Goal: Task Accomplishment & Management: Manage account settings

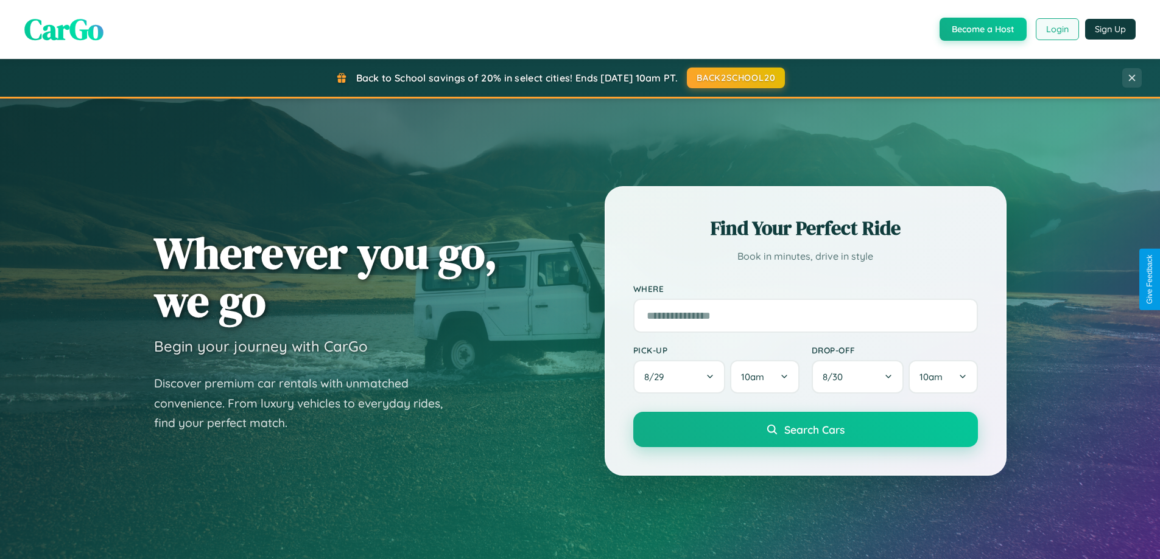
click at [1056, 29] on button "Login" at bounding box center [1056, 29] width 43 height 22
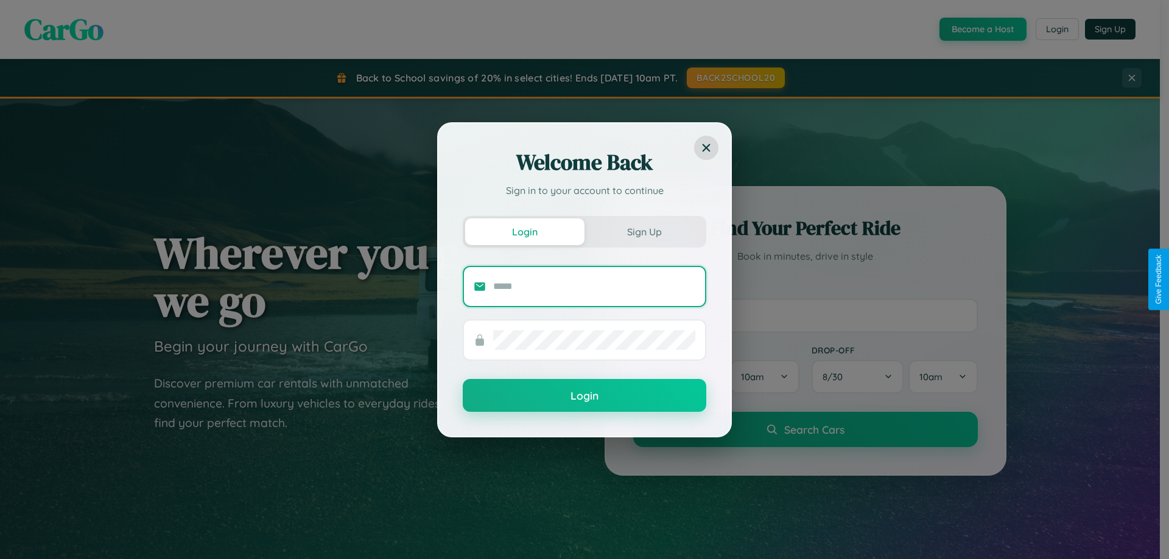
click at [594, 286] on input "text" at bounding box center [594, 286] width 202 height 19
type input "**********"
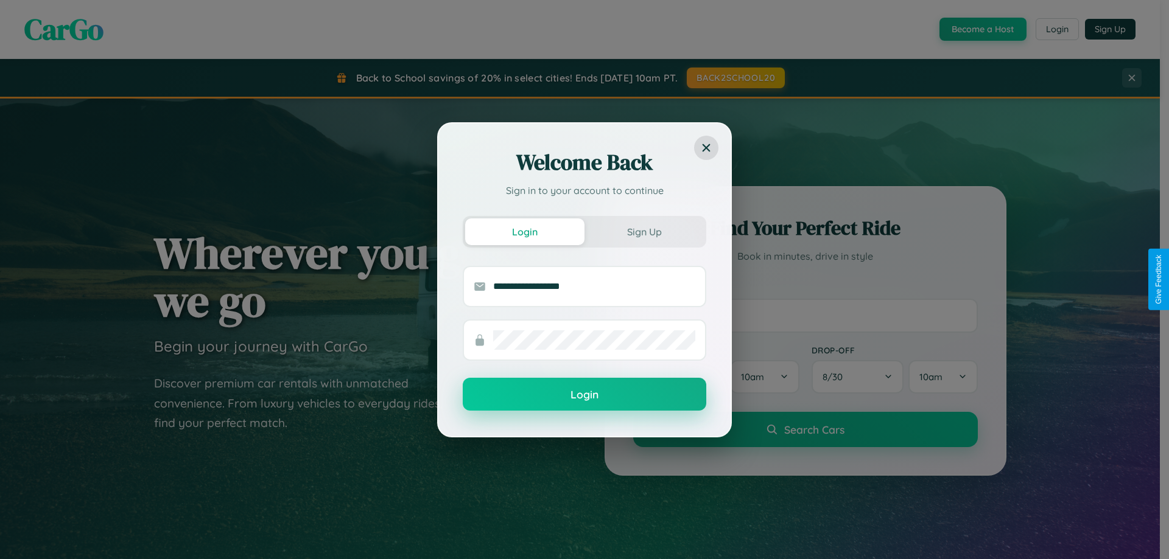
click at [584, 395] on button "Login" at bounding box center [584, 394] width 243 height 33
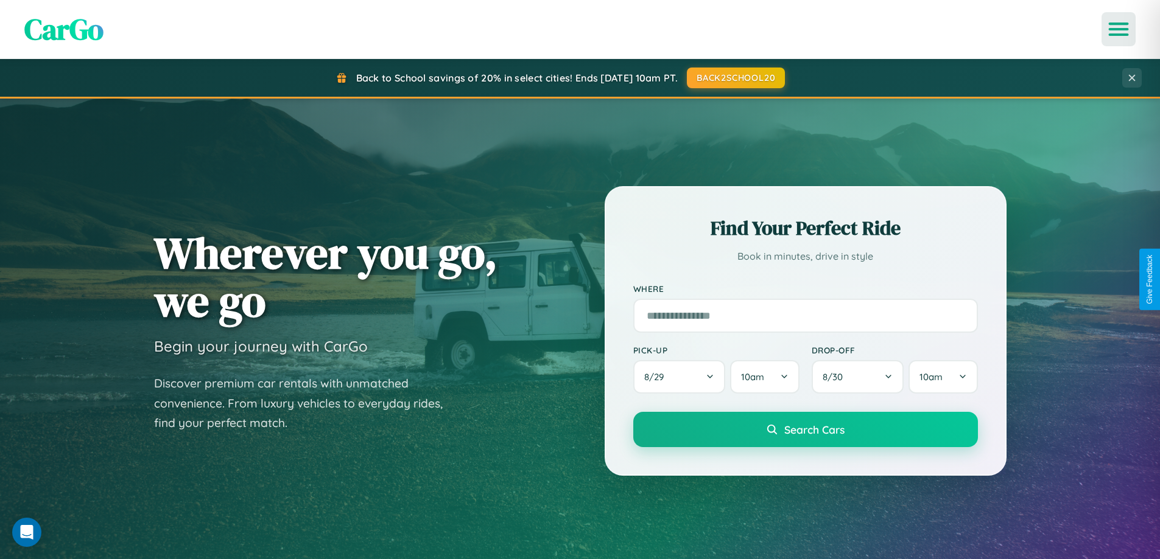
click at [1118, 29] on icon "Open menu" at bounding box center [1119, 29] width 18 height 11
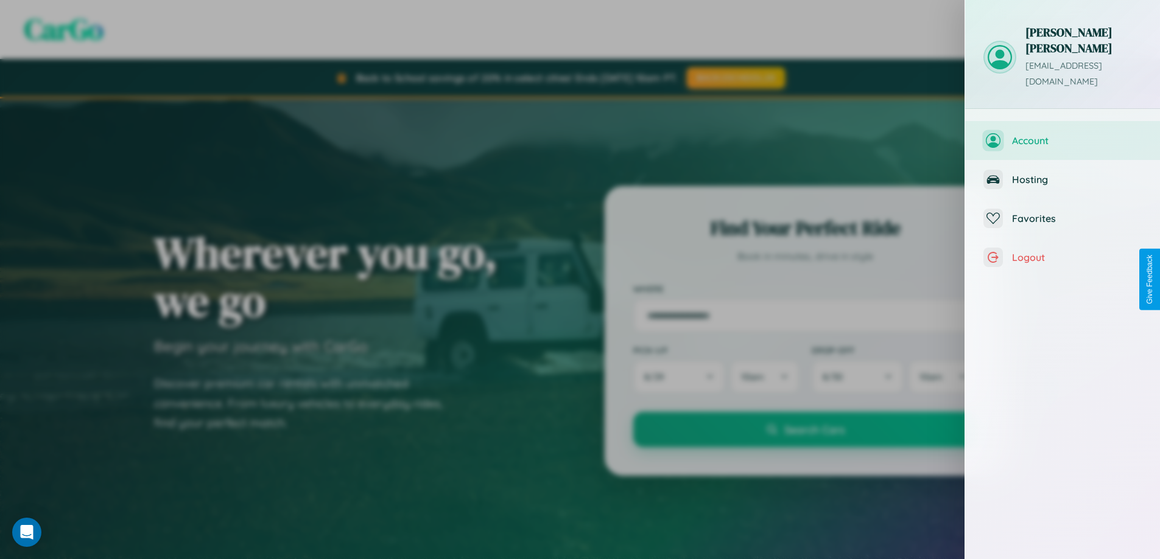
click at [1062, 135] on span "Account" at bounding box center [1077, 141] width 130 height 12
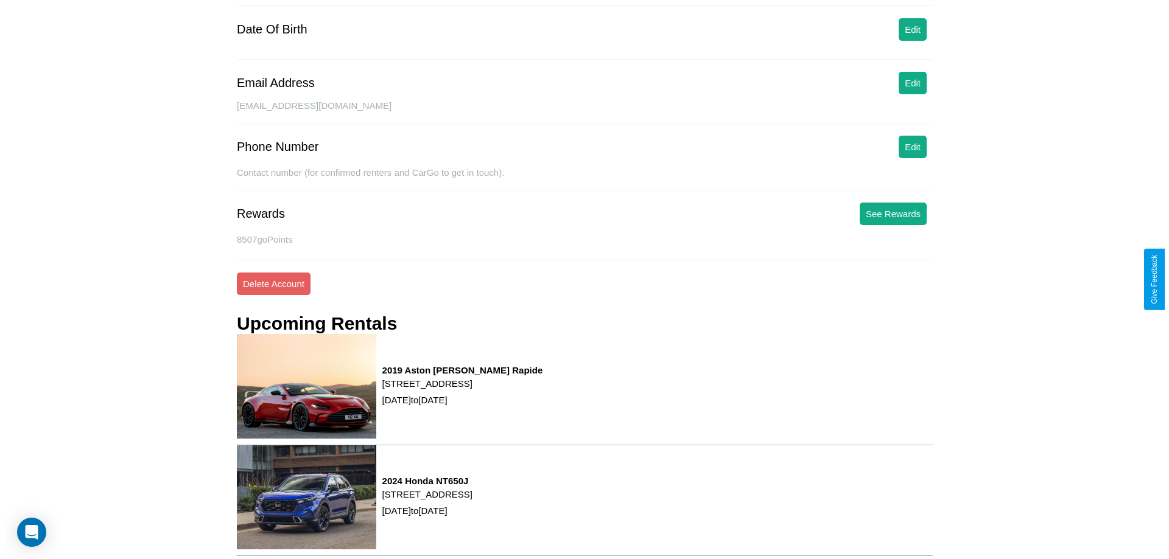
scroll to position [155, 0]
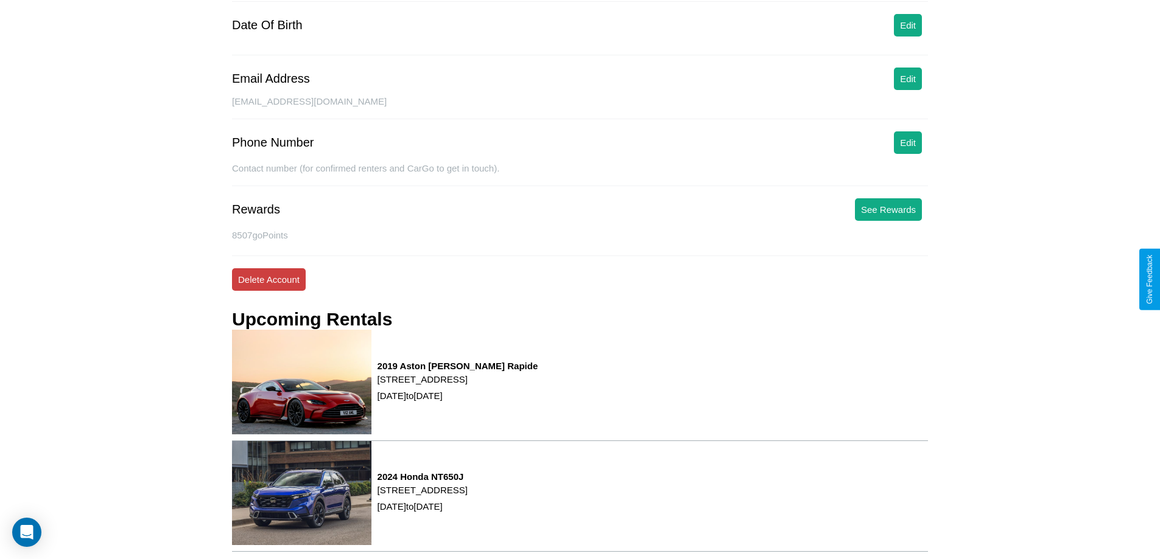
click at [268, 279] on button "Delete Account" at bounding box center [269, 279] width 74 height 23
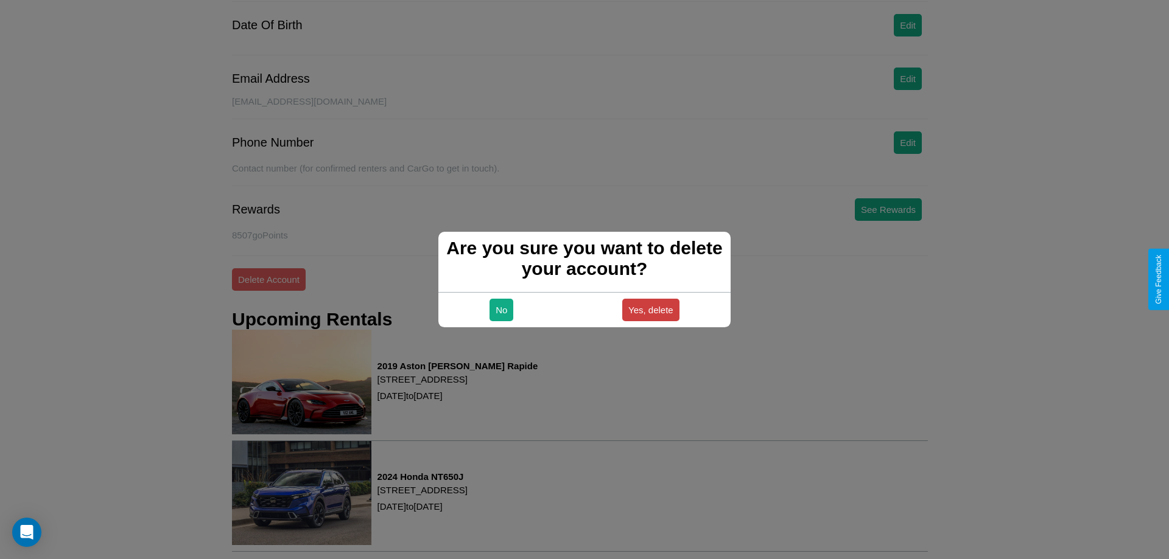
click at [650, 310] on button "Yes, delete" at bounding box center [650, 310] width 57 height 23
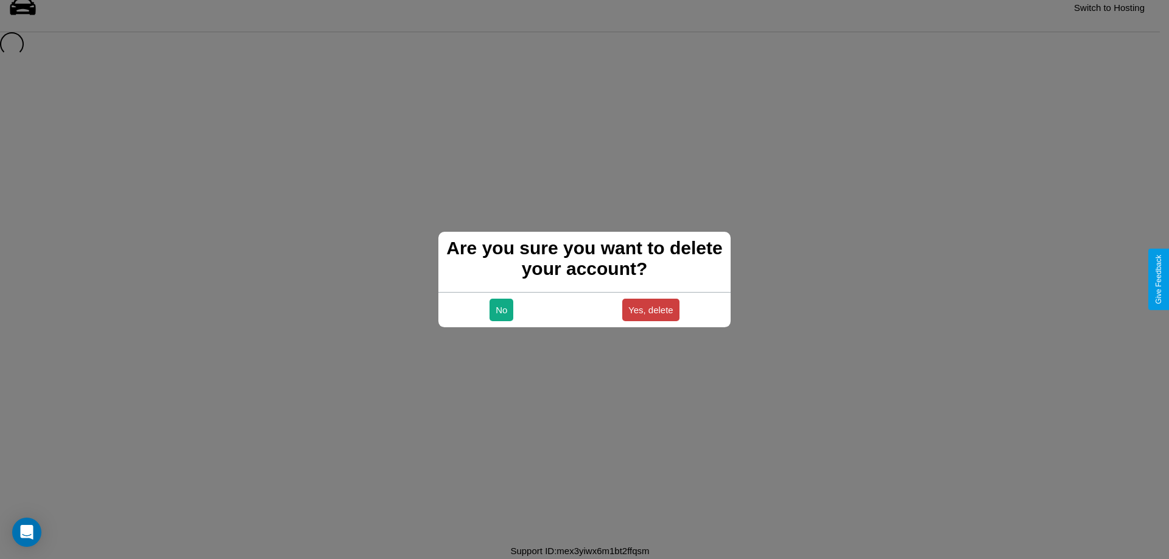
scroll to position [16, 0]
